Goal: Information Seeking & Learning: Understand process/instructions

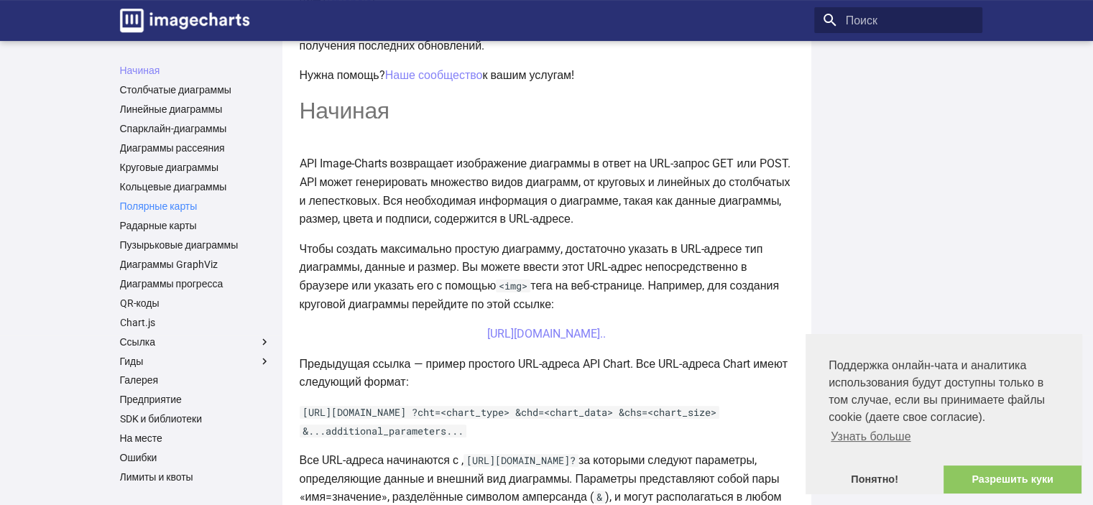
scroll to position [287, 0]
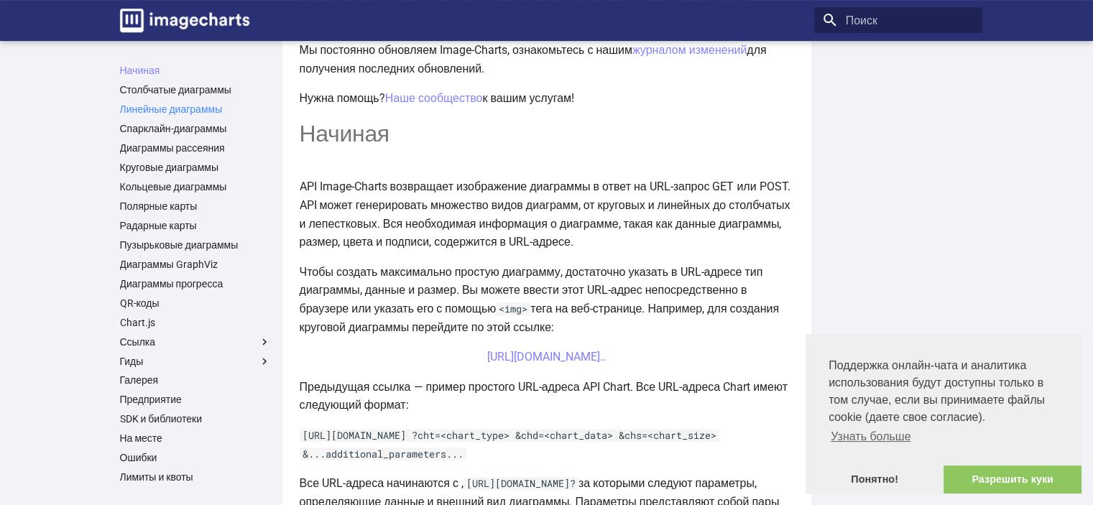
click at [183, 106] on font "Линейные диаграммы" at bounding box center [171, 108] width 103 height 11
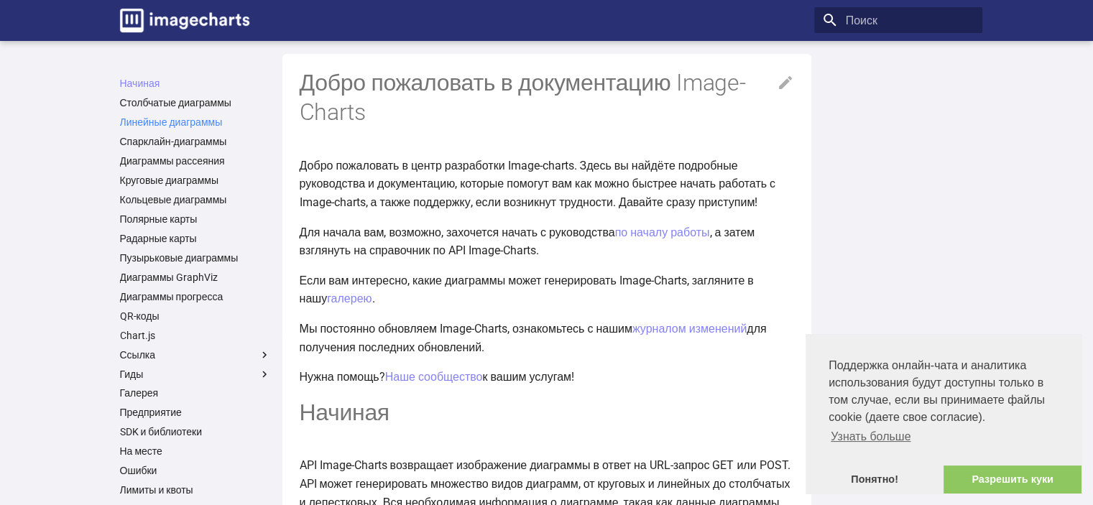
scroll to position [0, 0]
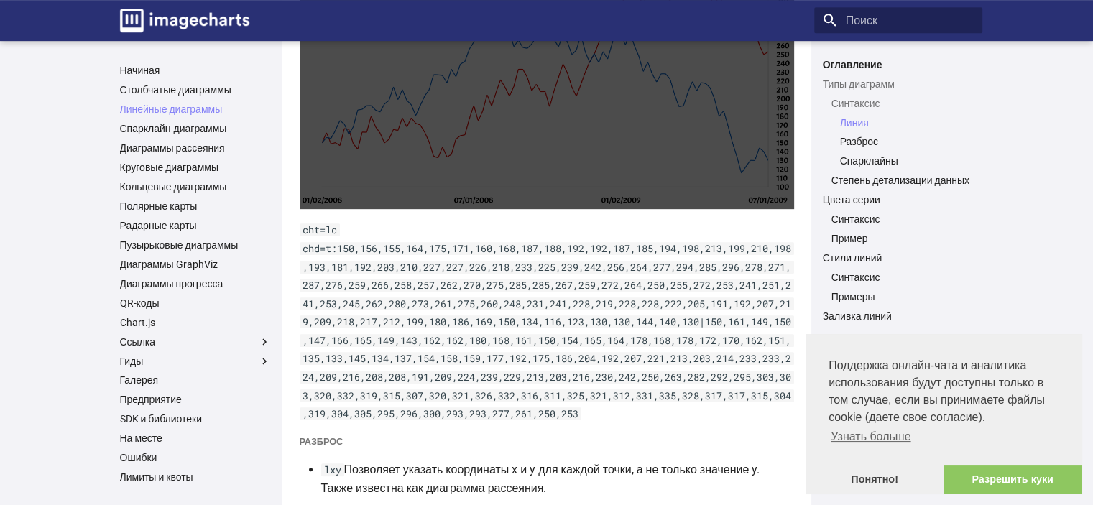
scroll to position [670, 0]
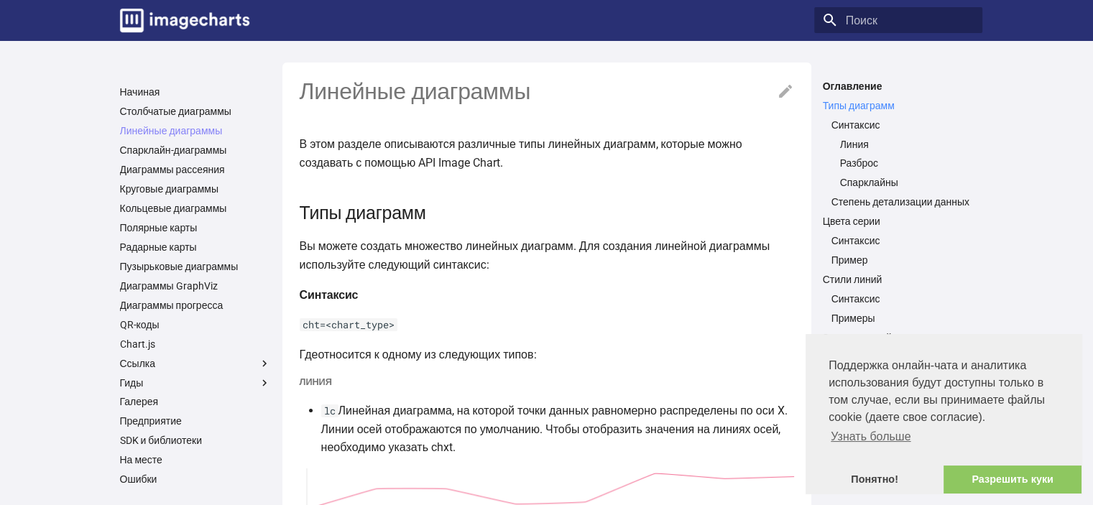
click at [856, 103] on font "Типы диаграмм" at bounding box center [859, 105] width 72 height 11
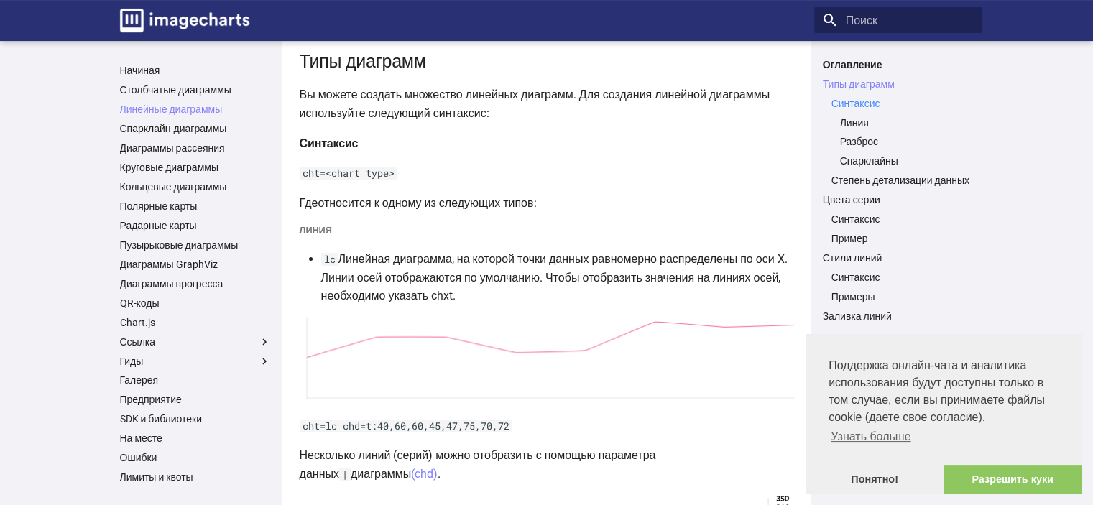
click at [854, 103] on font "Синтаксис" at bounding box center [855, 103] width 49 height 11
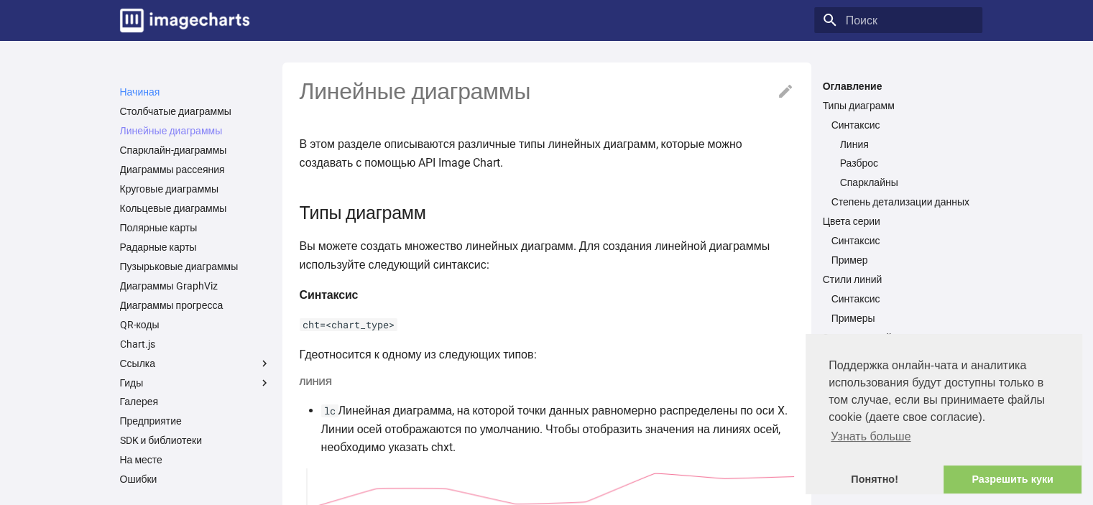
click at [133, 90] on font "Начиная" at bounding box center [140, 91] width 40 height 11
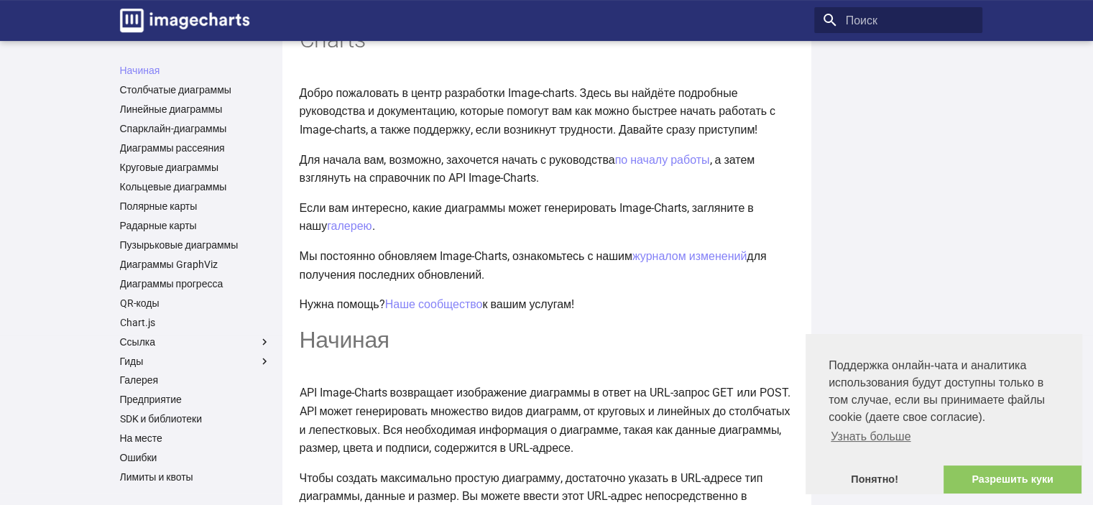
scroll to position [38, 0]
